Goal: Navigation & Orientation: Understand site structure

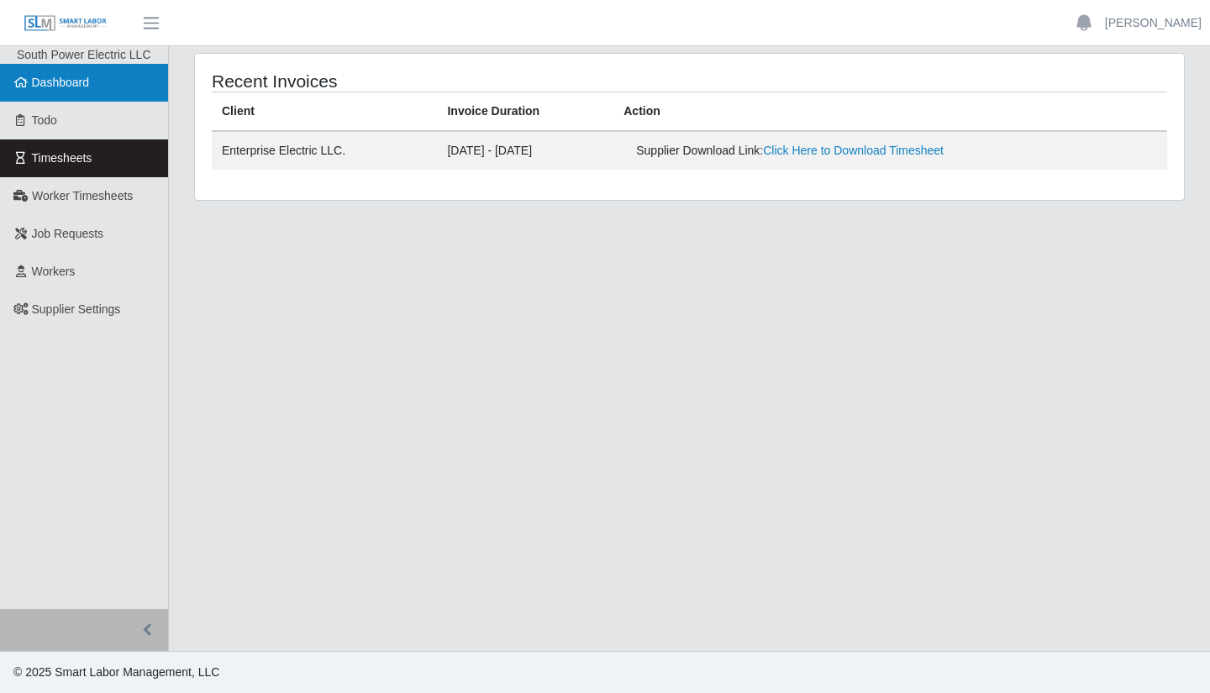
click at [119, 66] on link "Dashboard" at bounding box center [84, 83] width 168 height 38
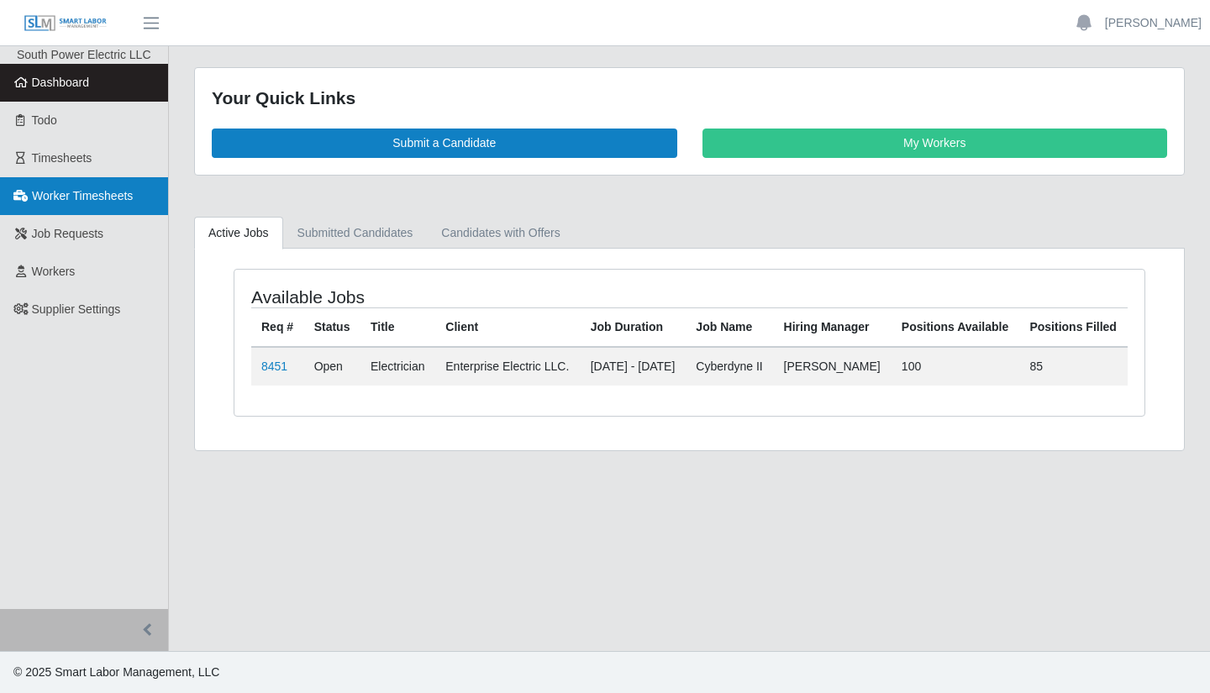
click at [104, 197] on span "Worker Timesheets" at bounding box center [82, 195] width 101 height 13
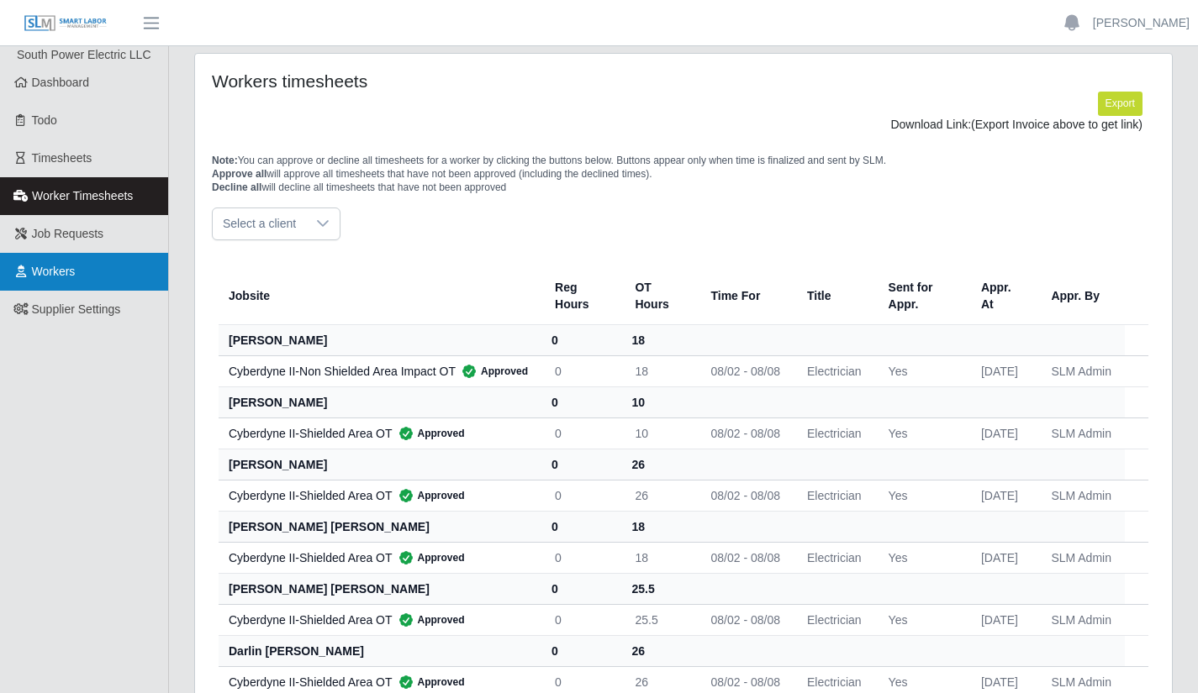
click at [62, 274] on span "Workers" at bounding box center [54, 271] width 44 height 13
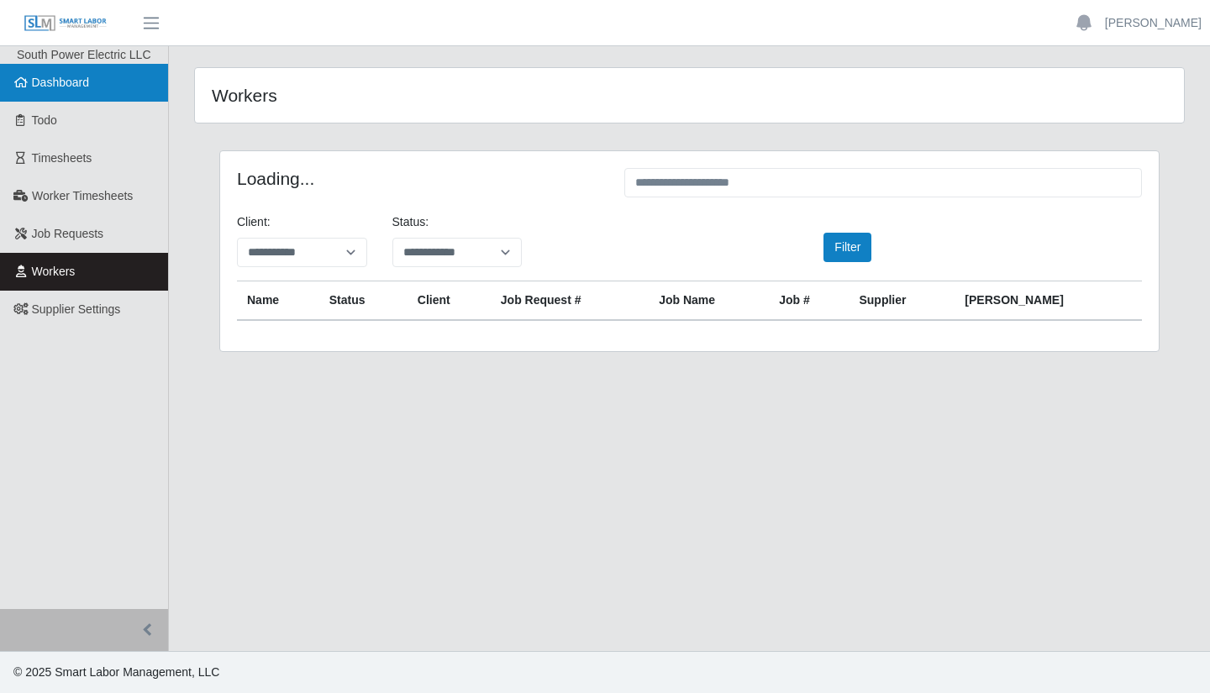
click at [61, 74] on link "Dashboard" at bounding box center [84, 83] width 168 height 38
